Goal: Transaction & Acquisition: Purchase product/service

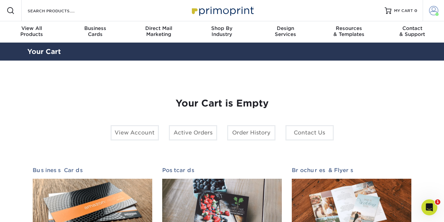
click at [435, 15] on span at bounding box center [433, 10] width 9 height 9
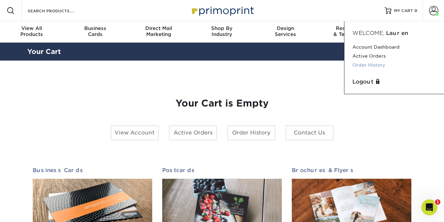
click at [375, 66] on link "Order History" at bounding box center [394, 65] width 84 height 9
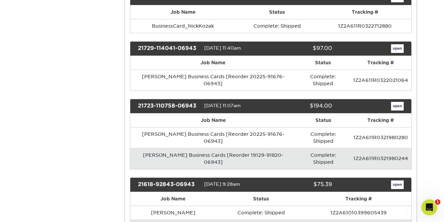
scroll to position [1402, 0]
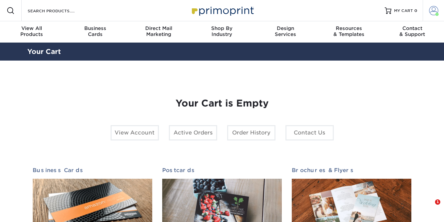
click at [434, 15] on span at bounding box center [433, 10] width 9 height 9
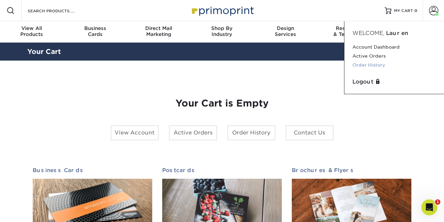
click at [377, 65] on link "Order History" at bounding box center [394, 65] width 84 height 9
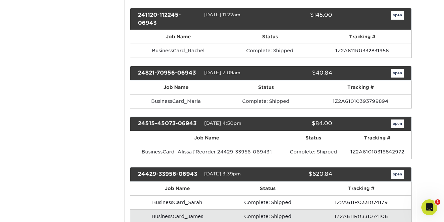
scroll to position [556, 0]
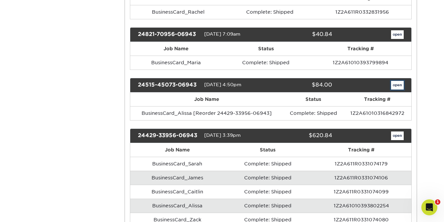
click at [397, 86] on link "open" at bounding box center [397, 85] width 13 height 9
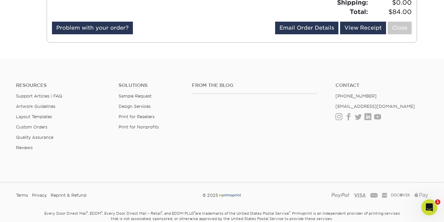
scroll to position [49, 0]
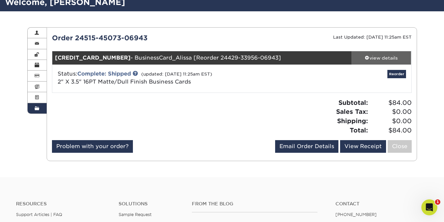
click at [391, 60] on div "view details" at bounding box center [381, 58] width 60 height 7
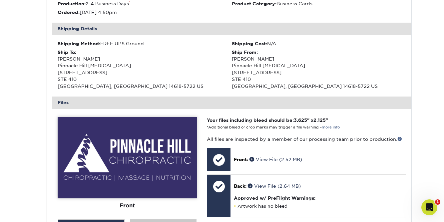
scroll to position [245, 0]
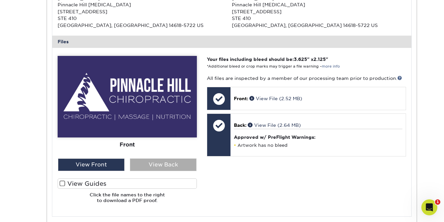
click at [149, 166] on div "View Back" at bounding box center [163, 164] width 67 height 13
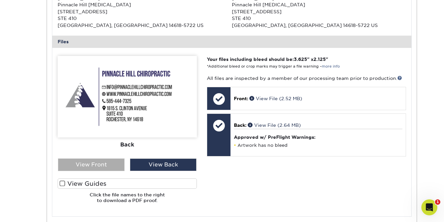
click at [104, 167] on div "View Front" at bounding box center [91, 164] width 67 height 13
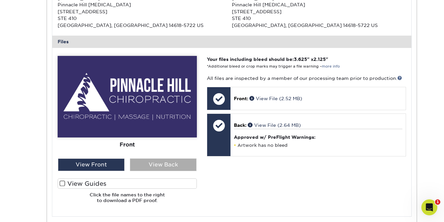
click at [159, 167] on div "View Back" at bounding box center [163, 164] width 67 height 13
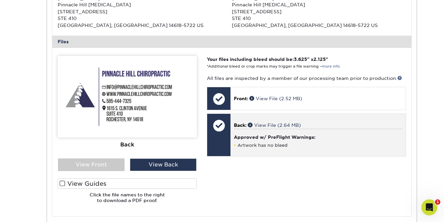
scroll to position [0, 0]
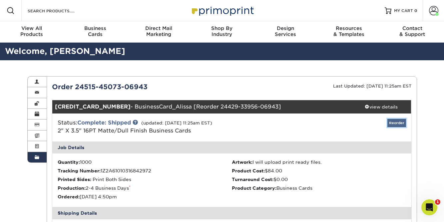
click at [394, 124] on link "Reorder" at bounding box center [396, 123] width 19 height 8
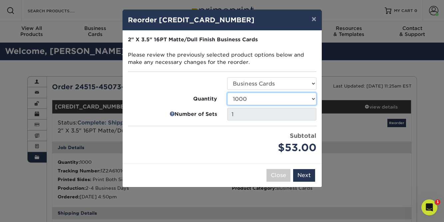
click at [299, 99] on select "100 250 500 1000 2500 5000 7500 10000 15000 20000 25000 30000 35000 40000 45000…" at bounding box center [271, 98] width 89 height 13
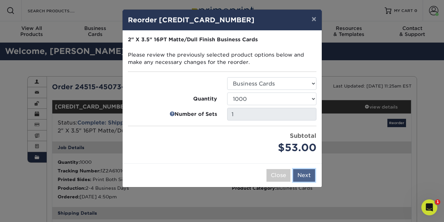
click at [309, 175] on button "Next" at bounding box center [304, 175] width 22 height 13
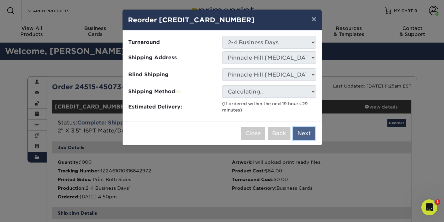
click at [305, 130] on button "Next" at bounding box center [304, 133] width 22 height 13
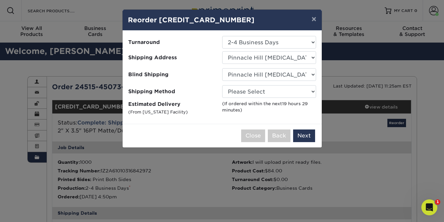
click at [272, 84] on ul "Turnaround Select One 2-4 Business Days 2 Day Next Business Day Shipping Addres…" at bounding box center [222, 76] width 188 height 80
click at [270, 88] on select "Please Select Ground Shipping (+$8.96) 3 Day Shipping Service (+$15.34) 2 Day A…" at bounding box center [269, 91] width 94 height 13
select select "03"
click at [222, 85] on select "Please Select Ground Shipping (+$8.96) 3 Day Shipping Service (+$15.34) 2 Day A…" at bounding box center [269, 91] width 94 height 13
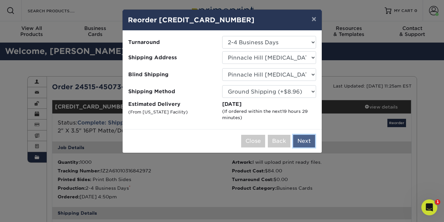
click at [306, 140] on button "Next" at bounding box center [304, 141] width 22 height 13
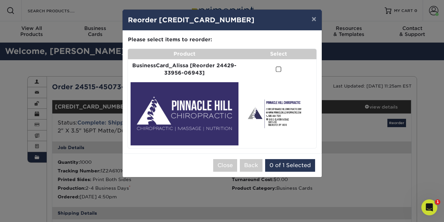
click at [277, 67] on span at bounding box center [278, 69] width 6 height 6
click at [0, 0] on input "checkbox" at bounding box center [0, 0] width 0 height 0
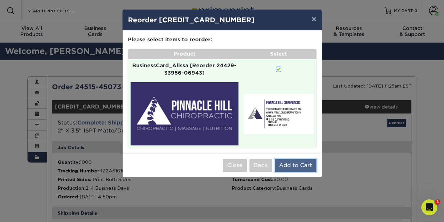
click at [292, 169] on button "Add to Cart" at bounding box center [295, 165] width 42 height 13
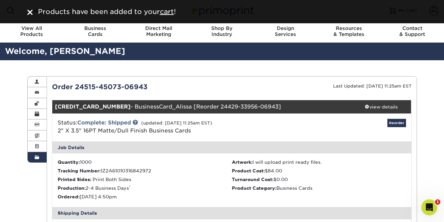
click at [171, 103] on div "24515-45073-06943-1 - BusinessCard_Alissa [Reorder 24429-33956-06943]" at bounding box center [201, 106] width 299 height 13
click at [170, 105] on div "24515-45073-06943-1 - BusinessCard_Alissa [Reorder 24429-33956-06943]" at bounding box center [201, 106] width 299 height 13
click at [218, 108] on div "24515-45073-06943-1 - BusinessCard_Alissa [Reorder 24429-33956-06943]" at bounding box center [201, 106] width 299 height 13
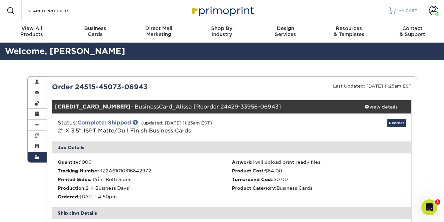
click at [403, 10] on span "MY CART" at bounding box center [407, 11] width 19 height 6
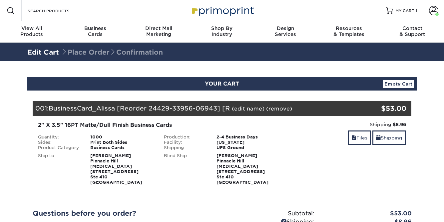
click at [244, 110] on link "(edit name)" at bounding box center [248, 108] width 33 height 6
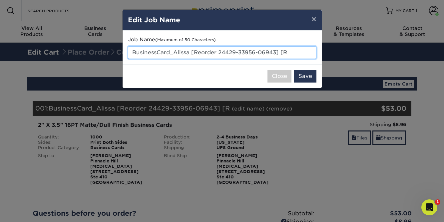
drag, startPoint x: 289, startPoint y: 53, endPoint x: 173, endPoint y: 55, distance: 115.8
click at [173, 55] on input "BusinessCard_Alissa [Reorder 24429-33956-06943] [R" at bounding box center [222, 52] width 188 height 13
type input "BusinessCard_General"
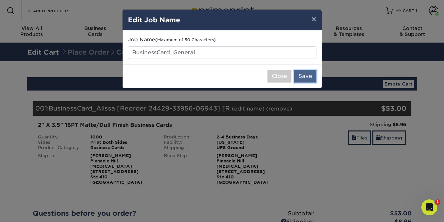
click at [306, 79] on button "Save" at bounding box center [305, 76] width 22 height 13
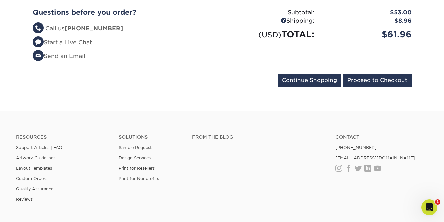
scroll to position [214, 0]
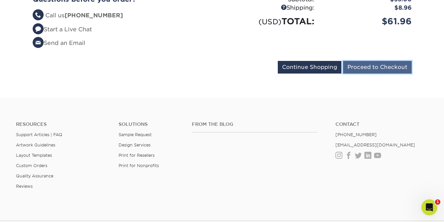
click at [387, 66] on input "Proceed to Checkout" at bounding box center [377, 67] width 69 height 13
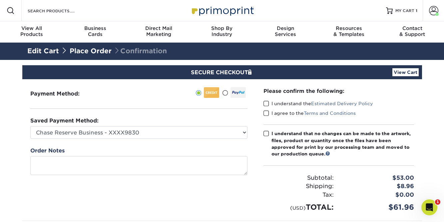
click at [267, 102] on span at bounding box center [266, 103] width 6 height 6
click at [0, 0] on input "I understand the Estimated Delivery Policy" at bounding box center [0, 0] width 0 height 0
click at [266, 113] on span at bounding box center [266, 113] width 6 height 6
click at [0, 0] on input "I agree to the Terms and Conditions" at bounding box center [0, 0] width 0 height 0
click at [266, 132] on span at bounding box center [266, 133] width 6 height 6
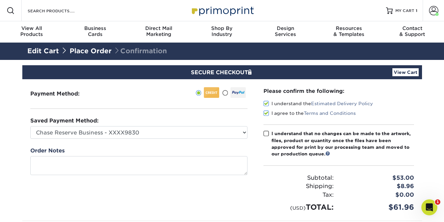
click at [0, 0] on input "I understand that no changes can be made to the artwork, files, product or quan…" at bounding box center [0, 0] width 0 height 0
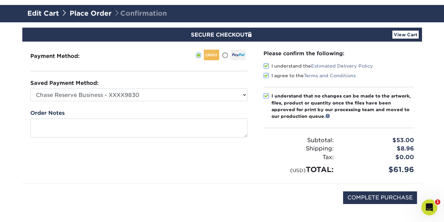
scroll to position [81, 0]
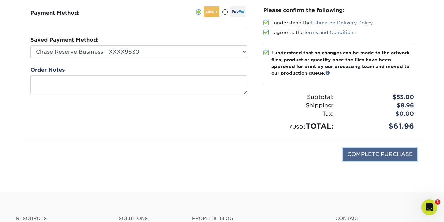
click at [350, 156] on input "COMPLETE PURCHASE" at bounding box center [380, 154] width 74 height 13
type input "PROCESSING, PLEASE WAIT..."
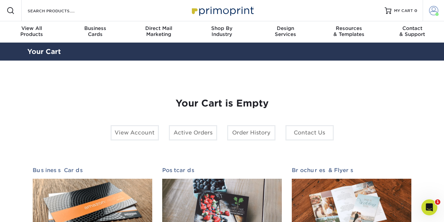
click at [432, 12] on span at bounding box center [433, 10] width 9 height 9
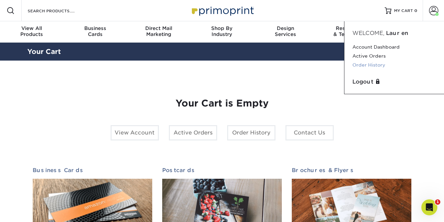
click at [388, 66] on link "Order History" at bounding box center [394, 65] width 84 height 9
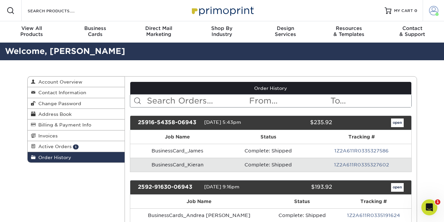
click at [431, 13] on span at bounding box center [433, 10] width 9 height 9
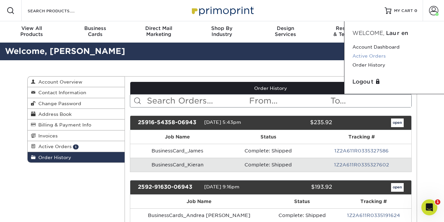
click at [386, 58] on link "Active Orders" at bounding box center [394, 56] width 84 height 9
